Goal: Task Accomplishment & Management: Use online tool/utility

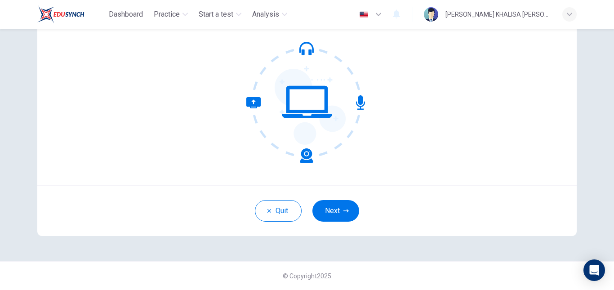
scroll to position [85, 0]
click at [339, 204] on button "Next" at bounding box center [335, 211] width 47 height 22
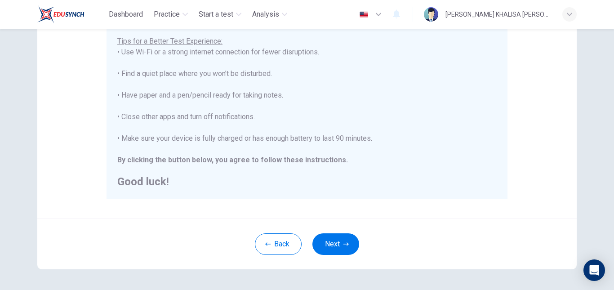
scroll to position [177, 0]
click at [332, 239] on button "Next" at bounding box center [335, 244] width 47 height 22
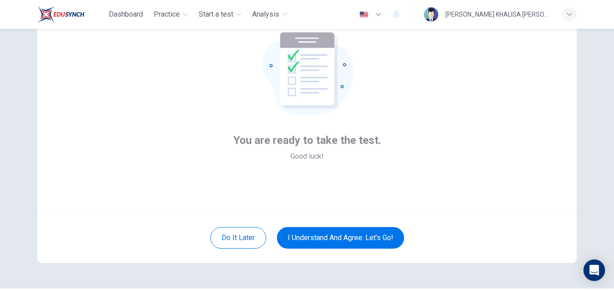
scroll to position [61, 0]
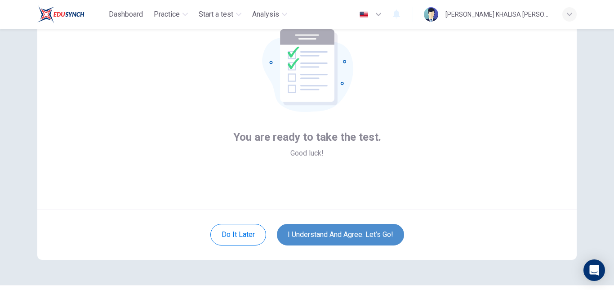
click at [343, 228] on button "I understand and agree. Let’s go!" at bounding box center [340, 235] width 127 height 22
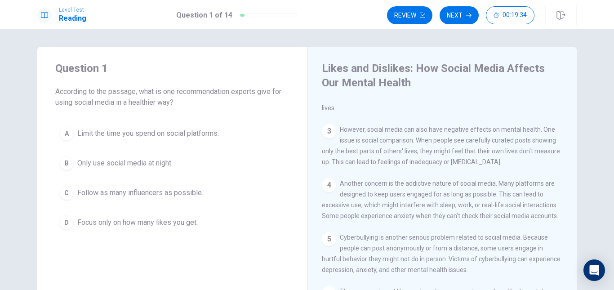
scroll to position [95, 0]
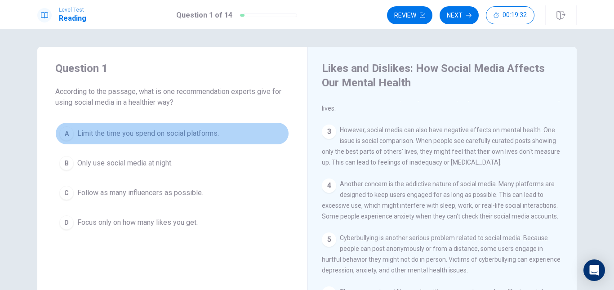
click at [159, 136] on span "Limit the time you spend on social platforms." at bounding box center [148, 133] width 142 height 11
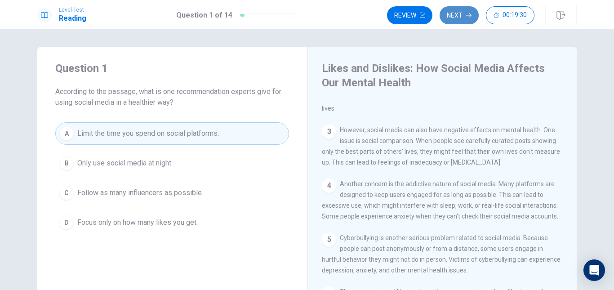
click at [453, 10] on button "Next" at bounding box center [459, 15] width 39 height 18
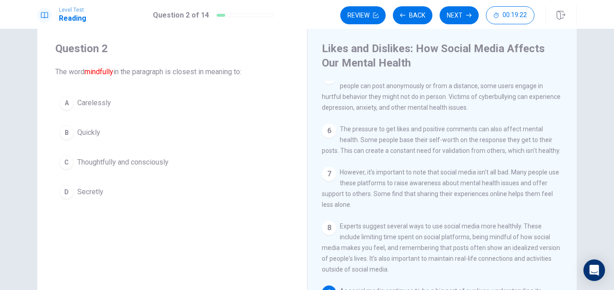
scroll to position [19, 0]
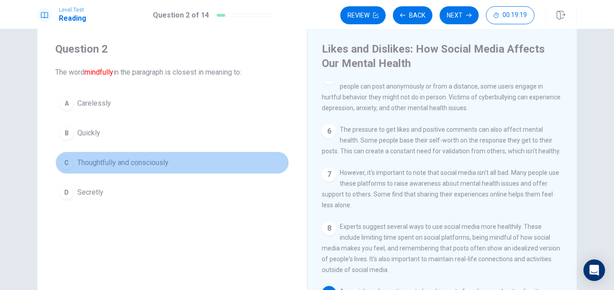
click at [137, 162] on span "Thoughtfully and consciously" at bounding box center [122, 162] width 91 height 11
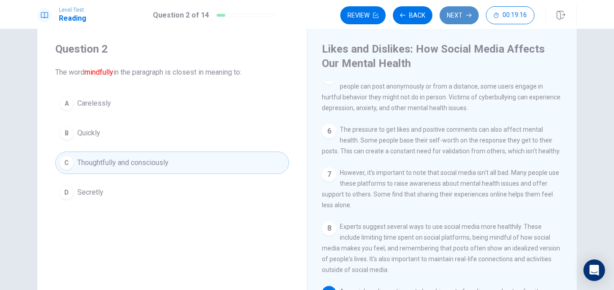
click at [457, 15] on button "Next" at bounding box center [459, 15] width 39 height 18
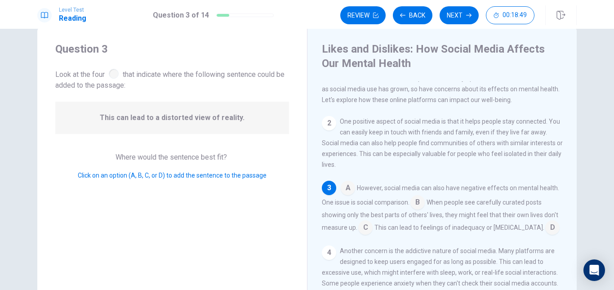
click at [418, 208] on input at bounding box center [417, 203] width 14 height 14
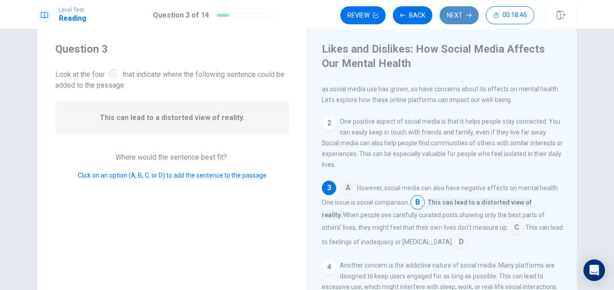
click at [455, 19] on button "Next" at bounding box center [459, 15] width 39 height 18
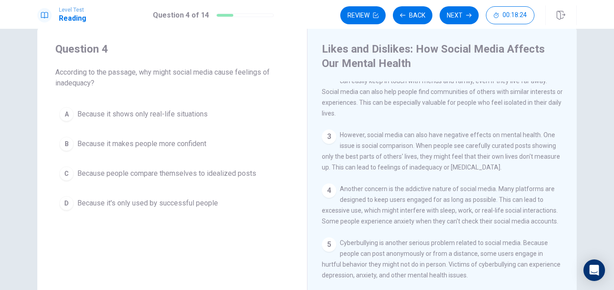
scroll to position [71, 0]
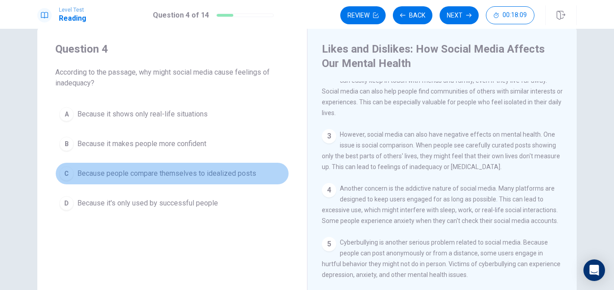
click at [189, 170] on span "Because people compare themselves to idealized posts" at bounding box center [166, 173] width 179 height 11
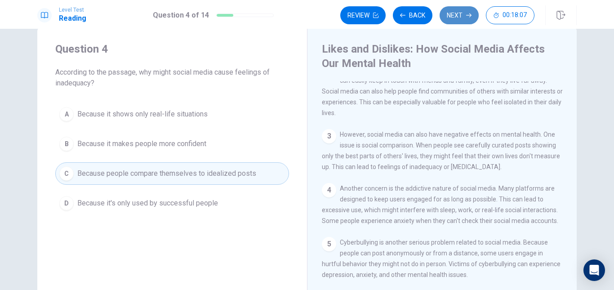
click at [455, 14] on button "Next" at bounding box center [459, 15] width 39 height 18
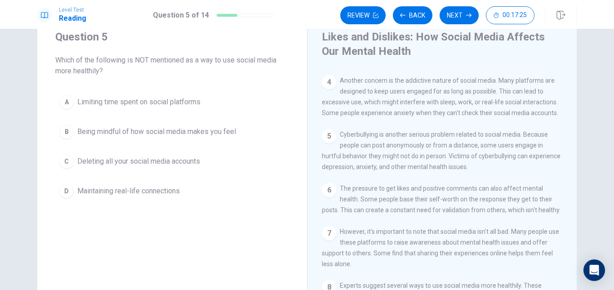
scroll to position [167, 0]
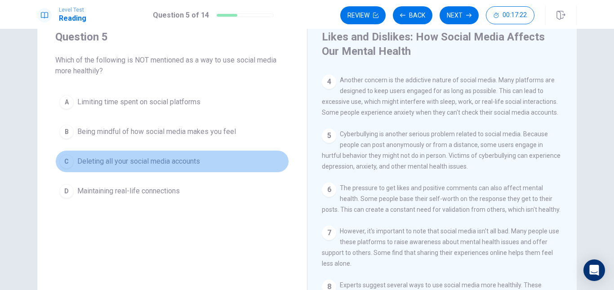
click at [182, 163] on span "Deleting all your social media accounts" at bounding box center [138, 161] width 123 height 11
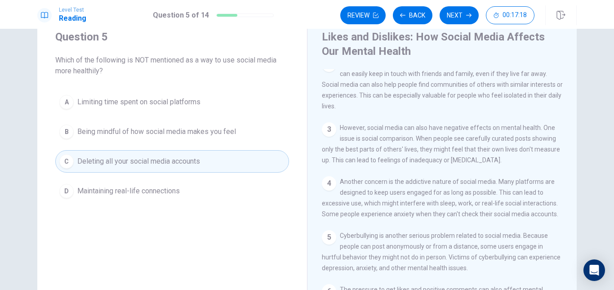
scroll to position [64, 0]
click at [469, 12] on button "Next" at bounding box center [459, 15] width 39 height 18
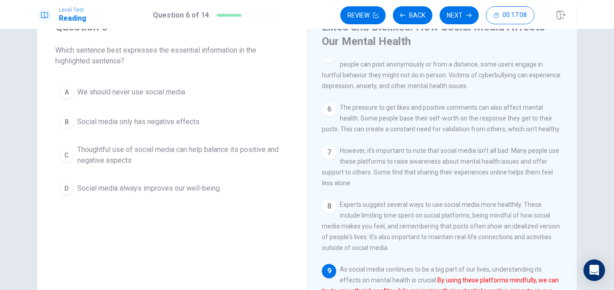
scroll to position [41, 0]
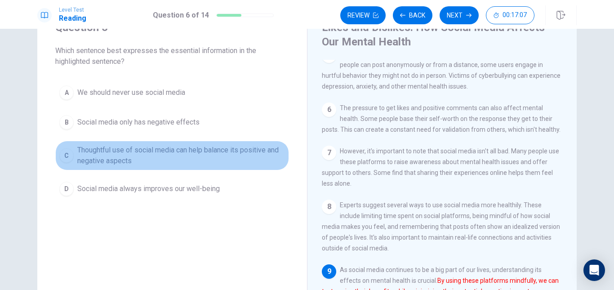
click at [235, 150] on span "Thoughtful use of social media can help balance its positive and negative aspec…" at bounding box center [181, 156] width 208 height 22
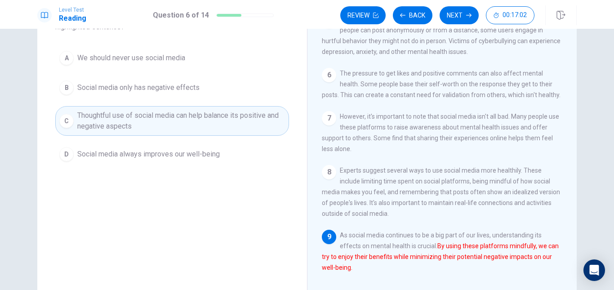
scroll to position [73, 0]
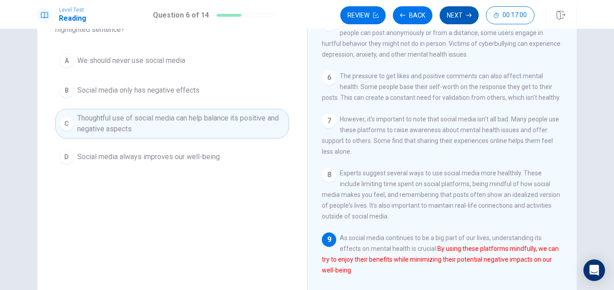
click at [450, 9] on button "Next" at bounding box center [459, 15] width 39 height 18
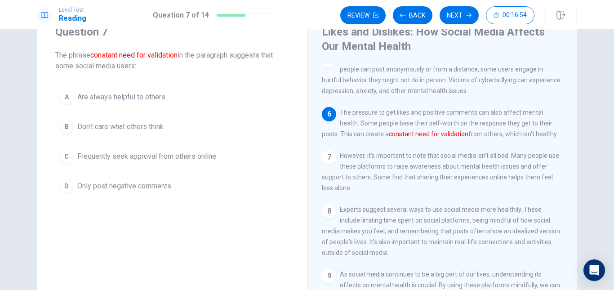
scroll to position [36, 0]
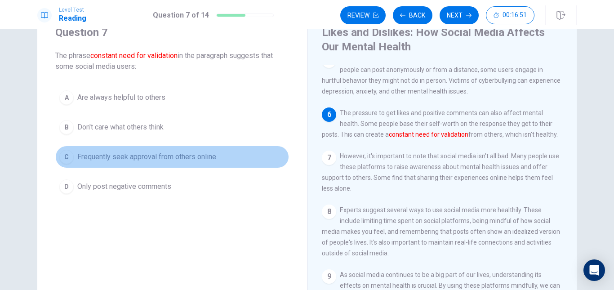
click at [178, 154] on span "Frequently seek approval from others online" at bounding box center [146, 156] width 139 height 11
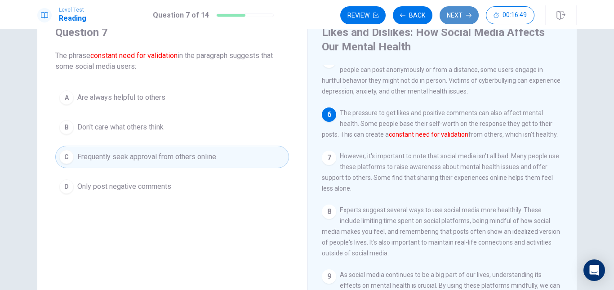
click at [452, 17] on button "Next" at bounding box center [459, 15] width 39 height 18
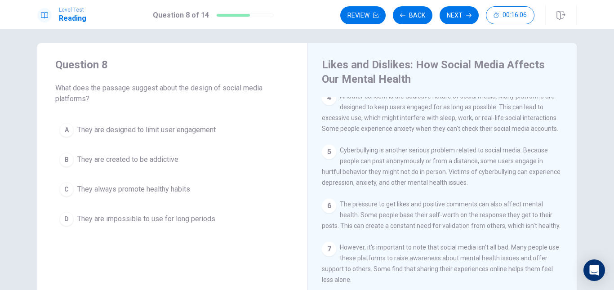
scroll to position [3, 0]
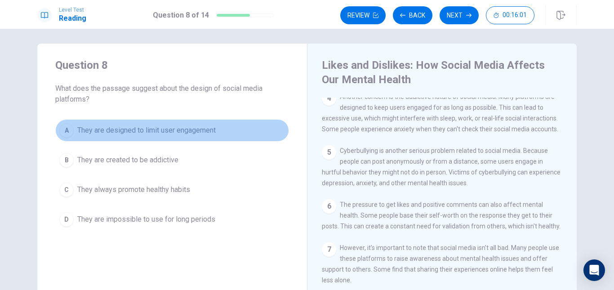
click at [173, 134] on span "They are designed to limit user engagement" at bounding box center [146, 130] width 138 height 11
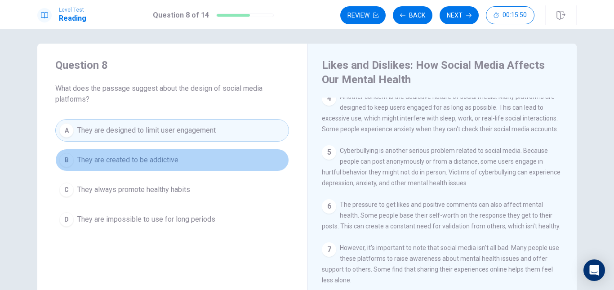
click at [166, 158] on span "They are created to be addictive" at bounding box center [127, 160] width 101 height 11
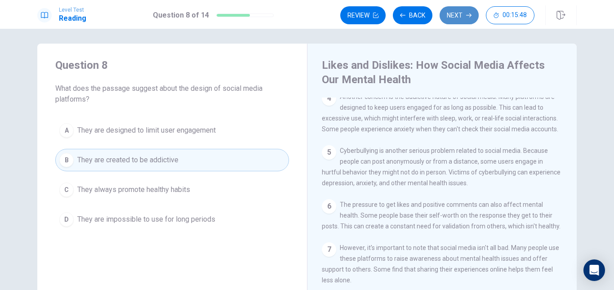
click at [457, 11] on button "Next" at bounding box center [459, 15] width 39 height 18
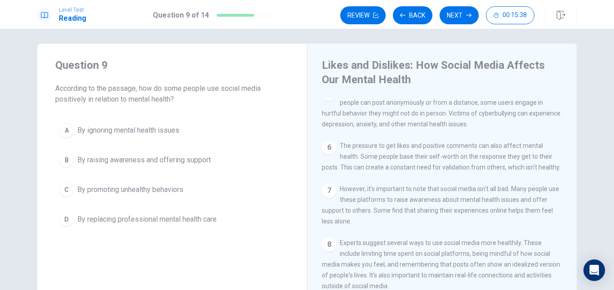
scroll to position [254, 0]
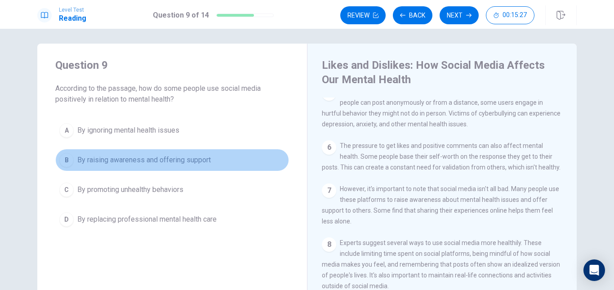
click at [168, 163] on span "By raising awareness and offering support" at bounding box center [144, 160] width 134 height 11
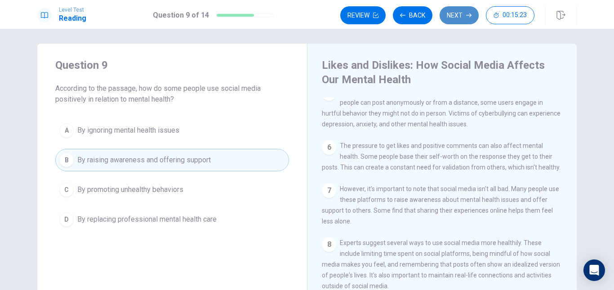
click at [443, 15] on button "Next" at bounding box center [459, 15] width 39 height 18
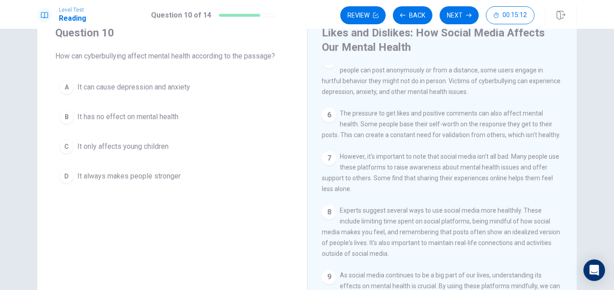
scroll to position [252, 0]
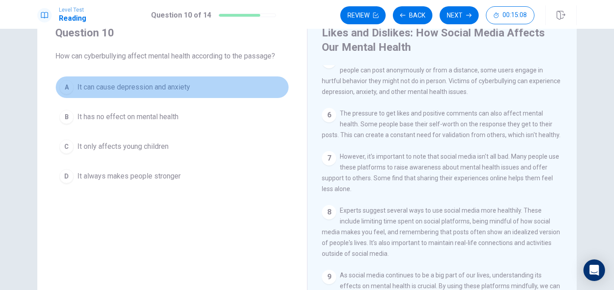
click at [167, 90] on span "It can cause depression and anxiety" at bounding box center [133, 87] width 113 height 11
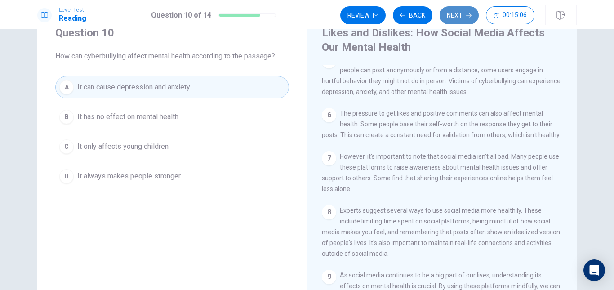
click at [445, 19] on button "Next" at bounding box center [459, 15] width 39 height 18
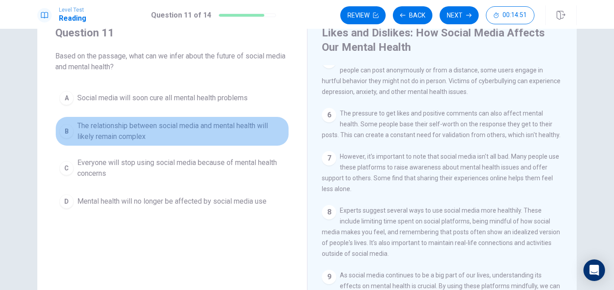
click at [200, 136] on span "The relationship between social media and mental health will likely remain comp…" at bounding box center [181, 131] width 208 height 22
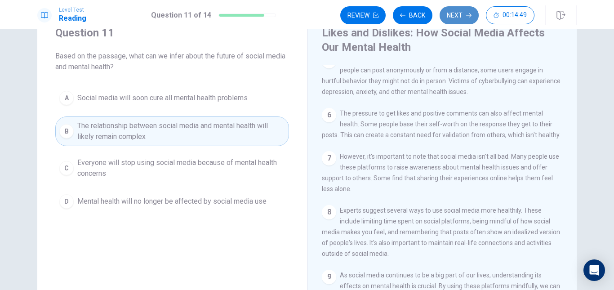
click at [458, 20] on button "Next" at bounding box center [459, 15] width 39 height 18
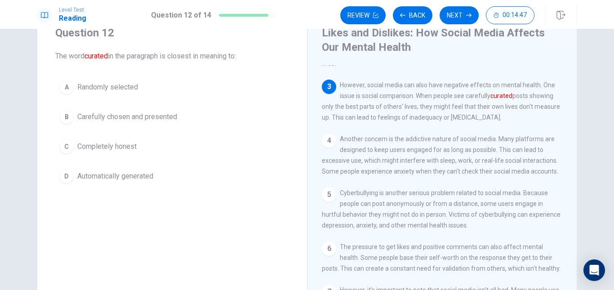
scroll to position [104, 0]
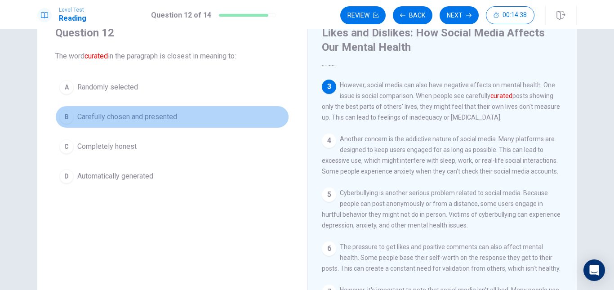
click at [176, 119] on button "B Carefully chosen and presented" at bounding box center [172, 117] width 234 height 22
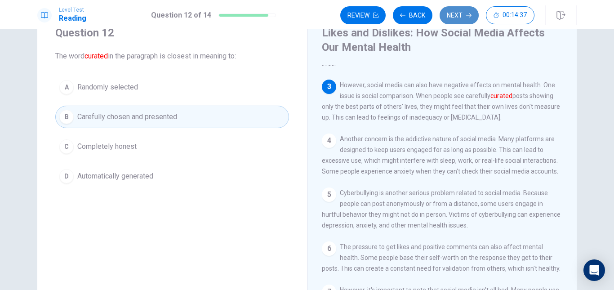
click at [453, 18] on button "Next" at bounding box center [459, 15] width 39 height 18
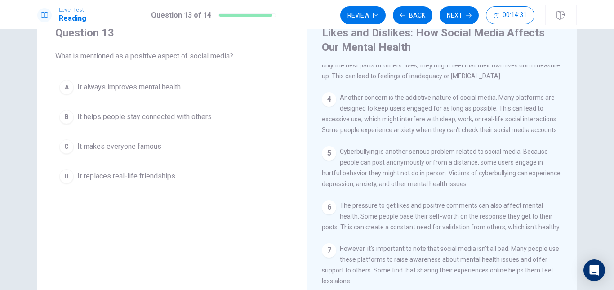
scroll to position [133, 0]
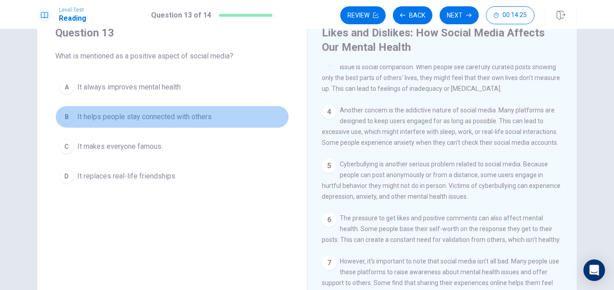
click at [184, 113] on span "It helps people stay connected with others" at bounding box center [144, 116] width 134 height 11
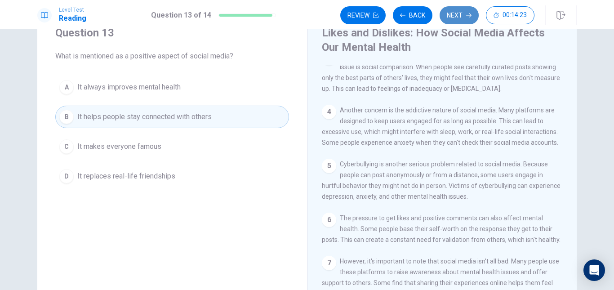
click at [447, 13] on button "Next" at bounding box center [459, 15] width 39 height 18
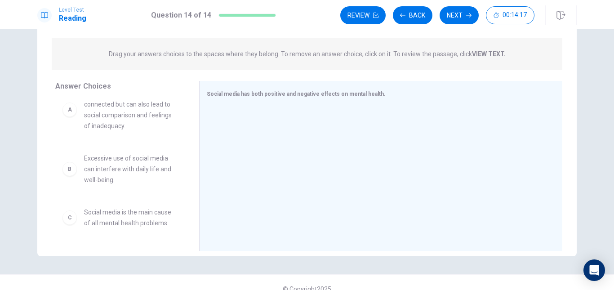
scroll to position [0, 0]
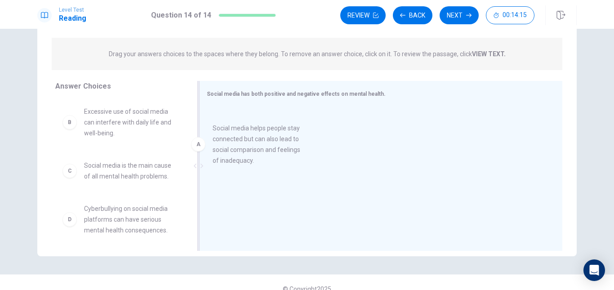
drag, startPoint x: 145, startPoint y: 127, endPoint x: 279, endPoint y: 144, distance: 135.0
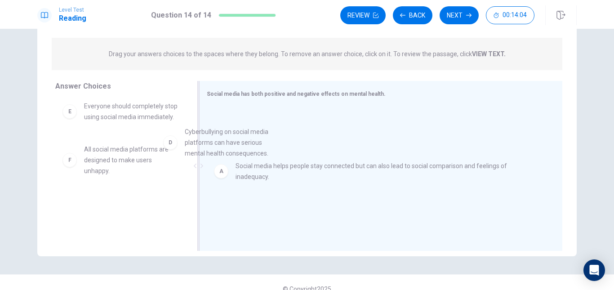
scroll to position [110, 0]
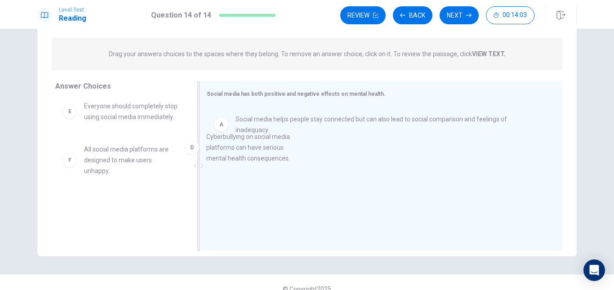
drag, startPoint x: 135, startPoint y: 118, endPoint x: 263, endPoint y: 161, distance: 135.6
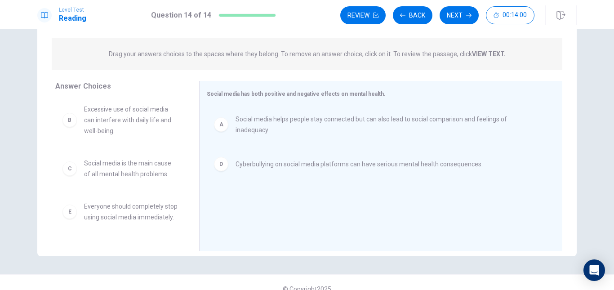
scroll to position [0, 0]
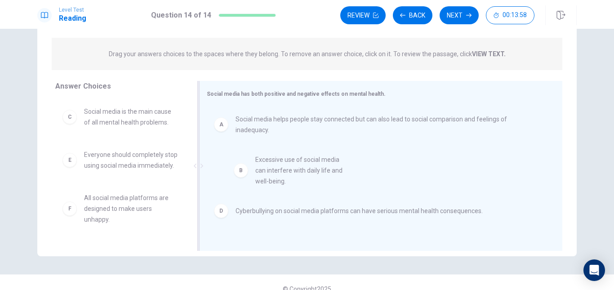
drag, startPoint x: 129, startPoint y: 134, endPoint x: 315, endPoint y: 186, distance: 193.4
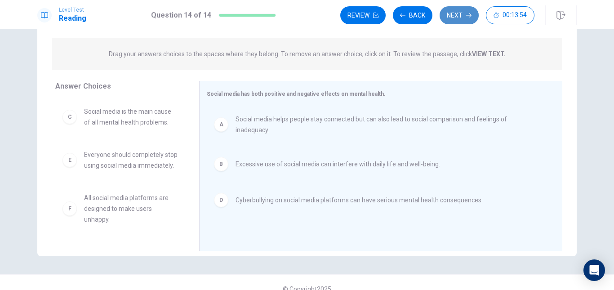
click at [462, 14] on button "Next" at bounding box center [459, 15] width 39 height 18
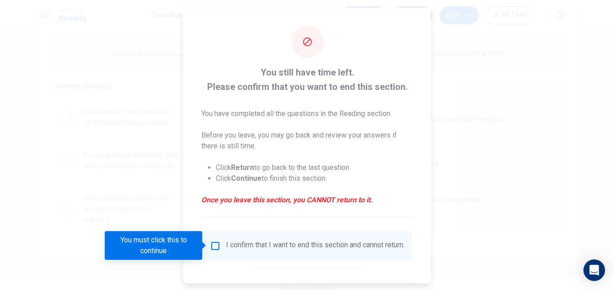
click at [220, 245] on div "I confirm that I want to end this section and cannot return." at bounding box center [307, 245] width 195 height 11
click at [212, 245] on input "You must click this to continue" at bounding box center [215, 245] width 11 height 11
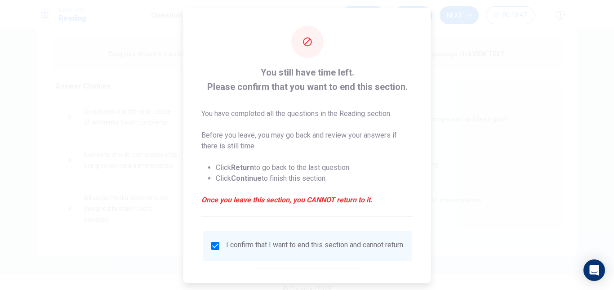
scroll to position [45, 0]
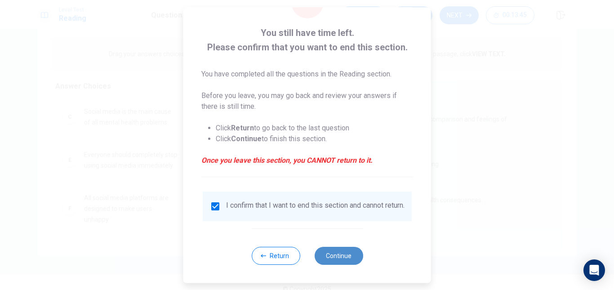
click at [335, 259] on button "Continue" at bounding box center [338, 256] width 49 height 18
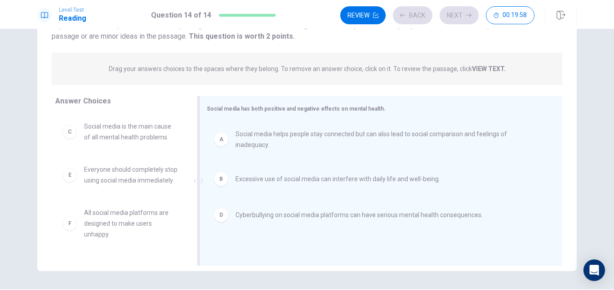
scroll to position [94, 0]
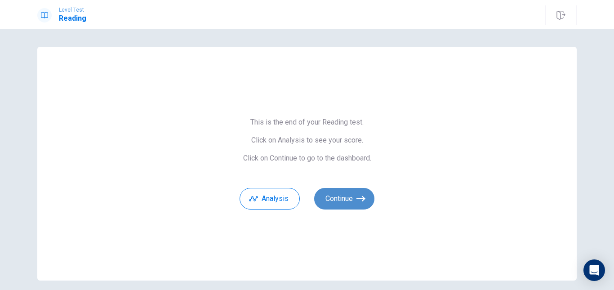
click at [347, 190] on button "Continue" at bounding box center [344, 199] width 60 height 22
